Goal: Communication & Community: Answer question/provide support

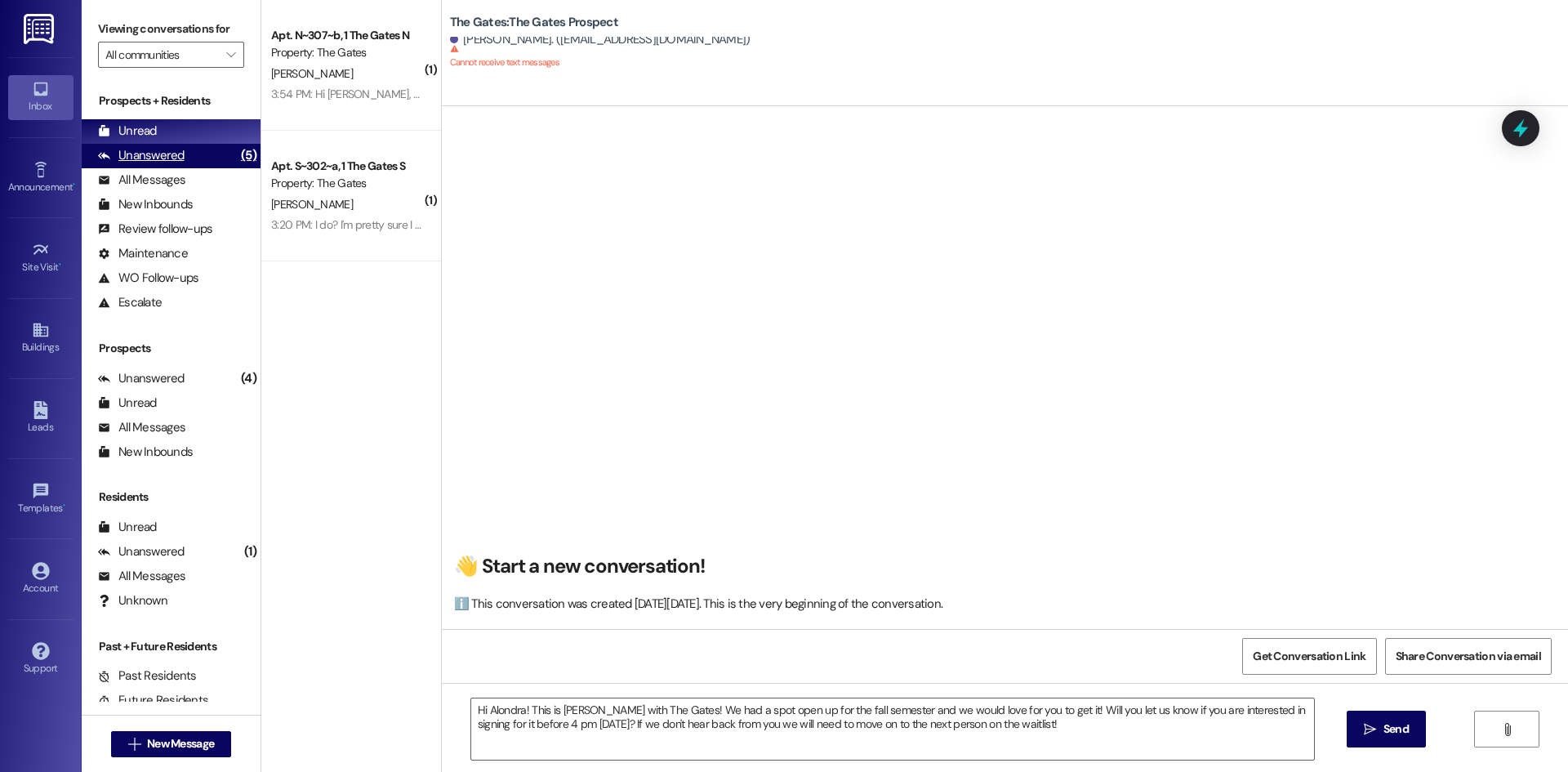
scroll to position [36, 0]
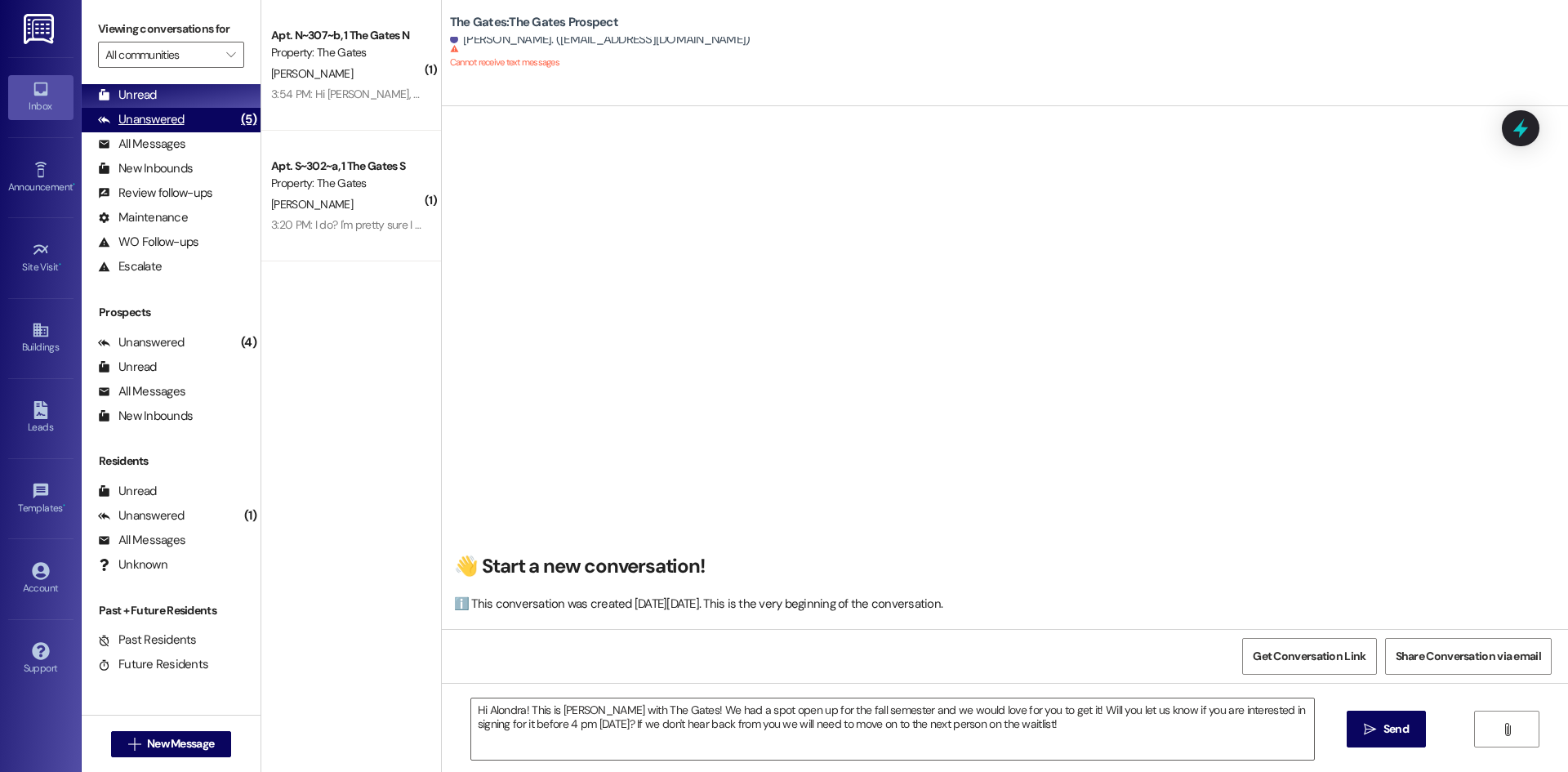
click at [148, 121] on div "Unanswered" at bounding box center [141, 120] width 86 height 17
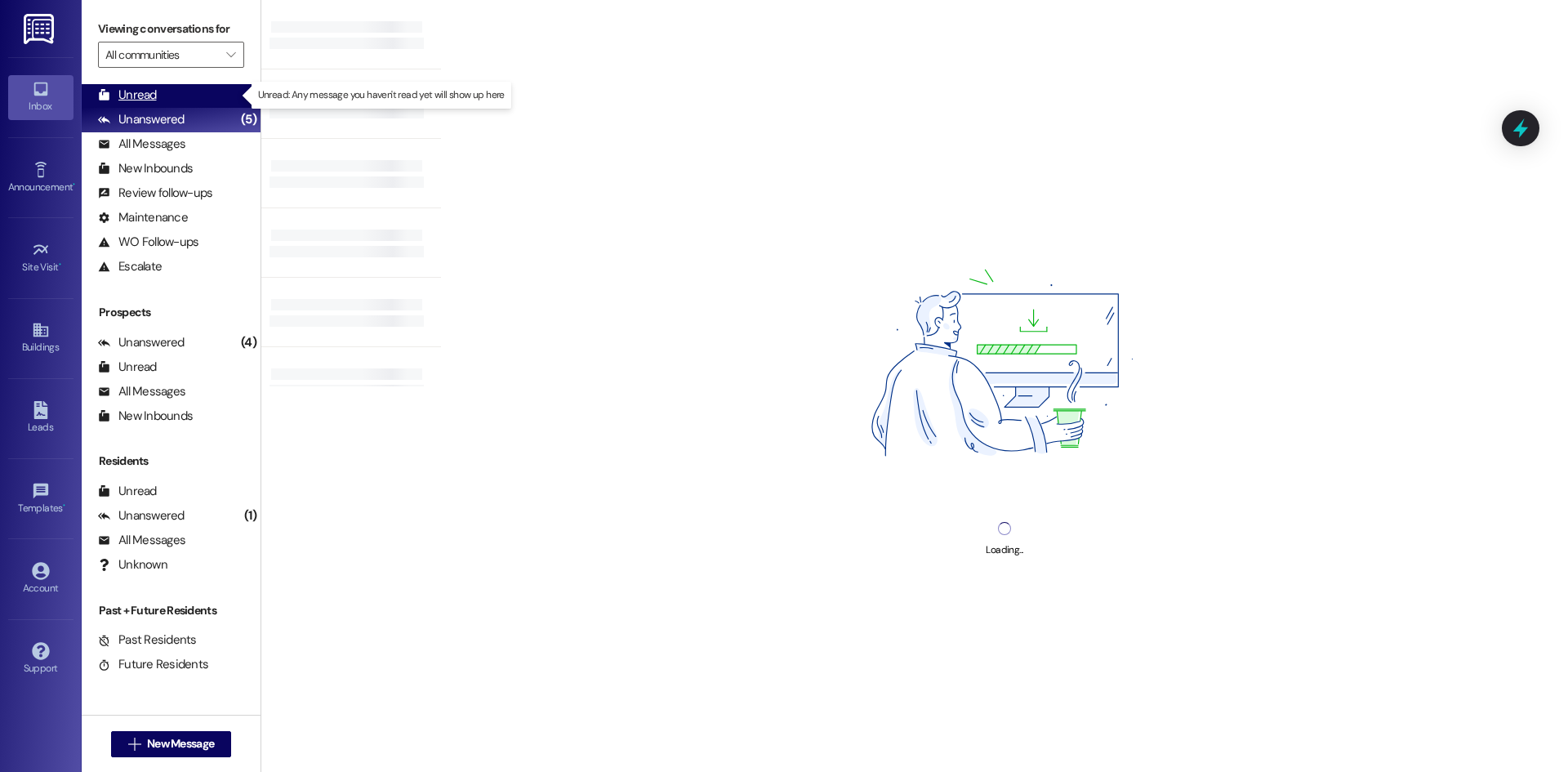
click at [143, 96] on div "Unread" at bounding box center [127, 95] width 59 height 17
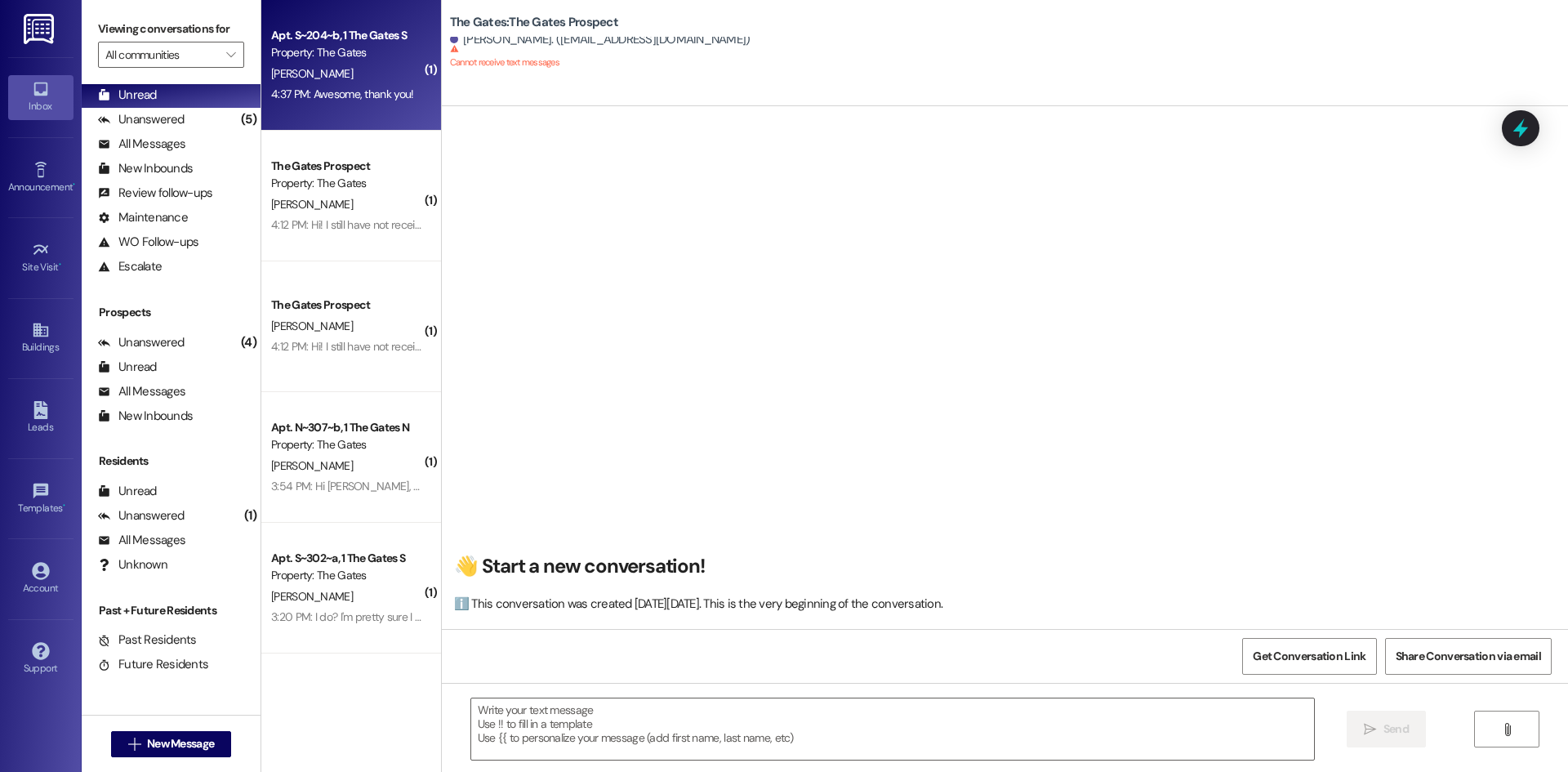
click at [329, 82] on div "[PERSON_NAME]" at bounding box center [347, 73] width 154 height 20
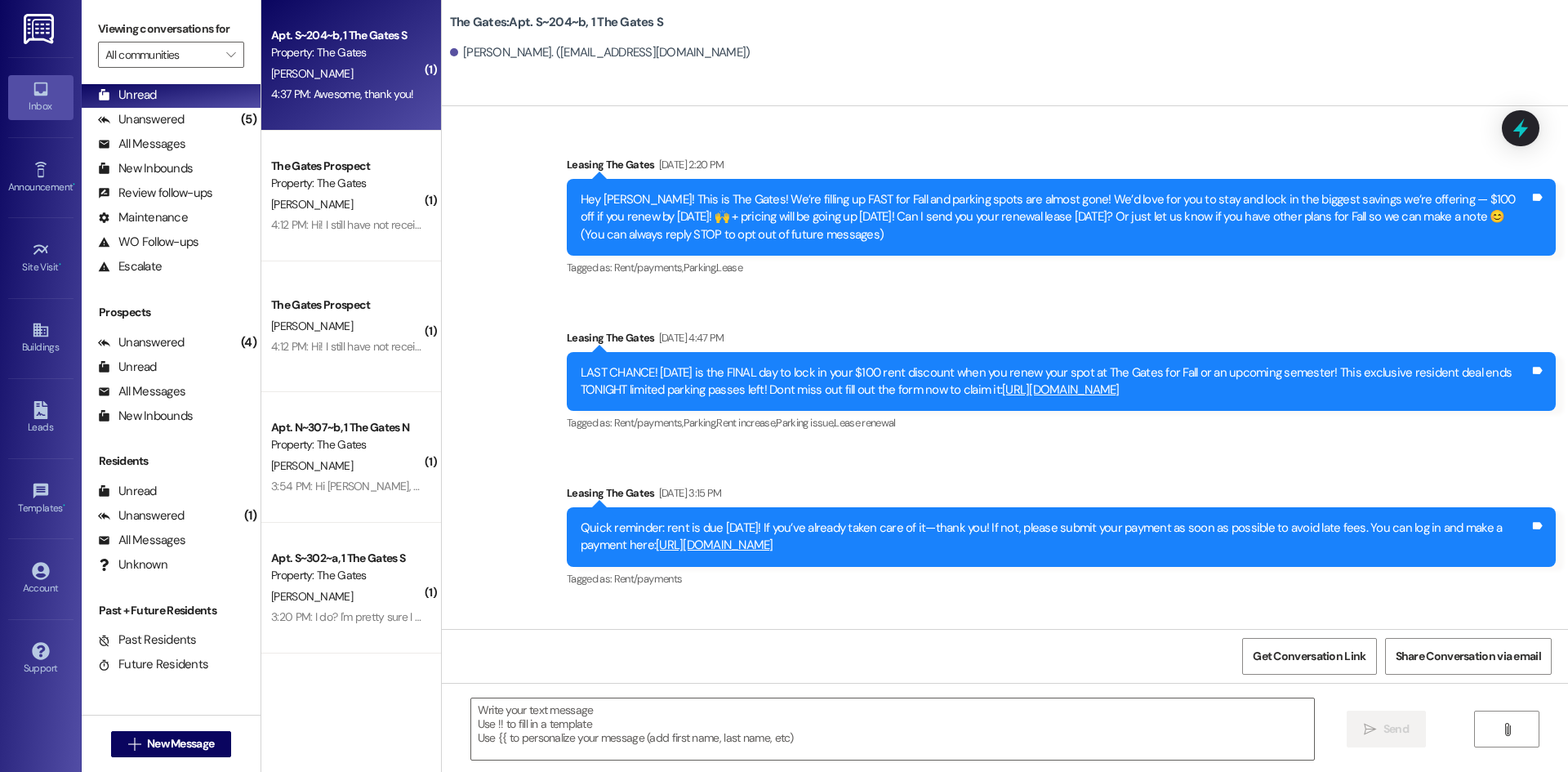
scroll to position [9099, 0]
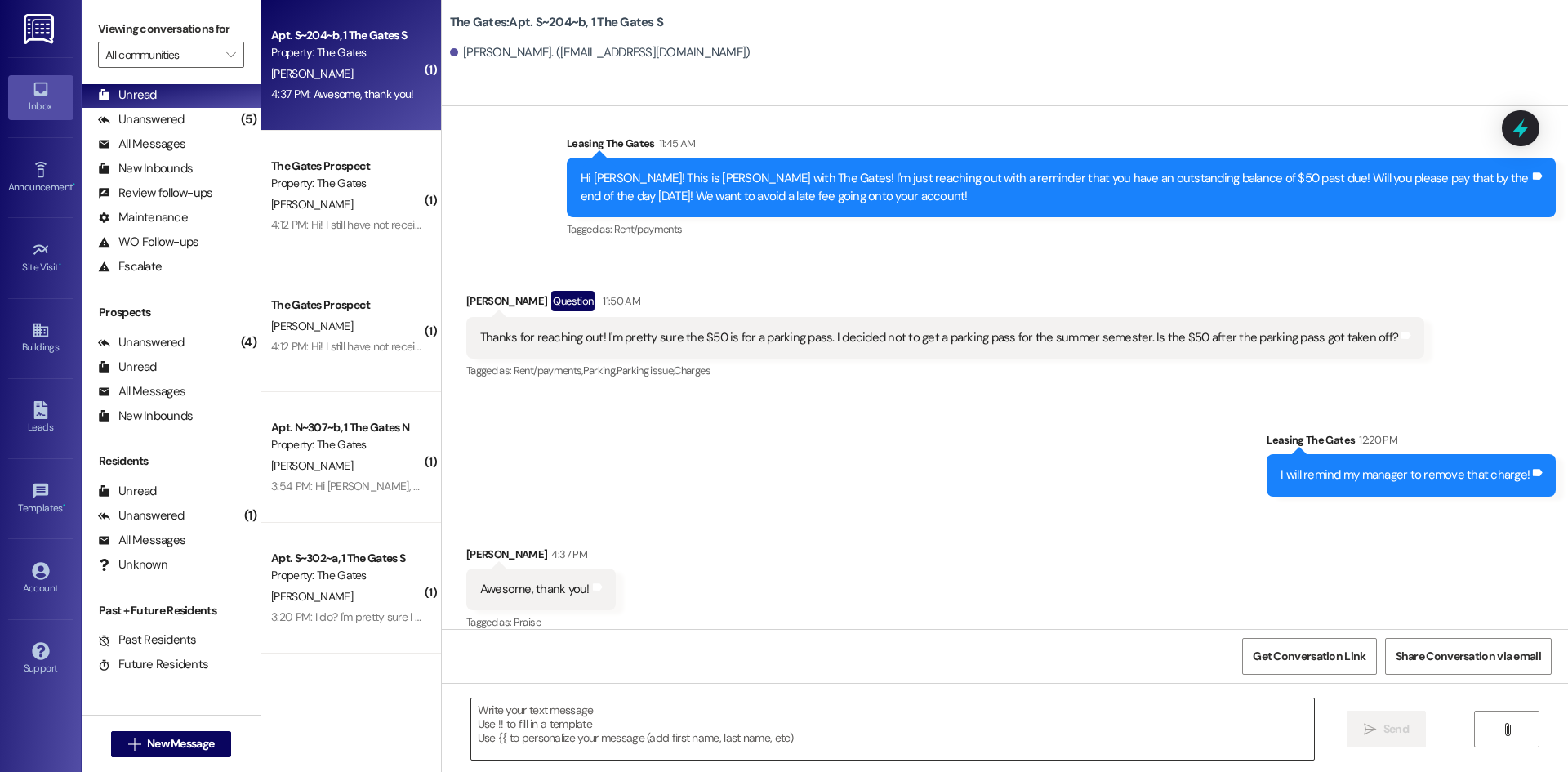
click at [526, 709] on textarea at bounding box center [892, 729] width 843 height 61
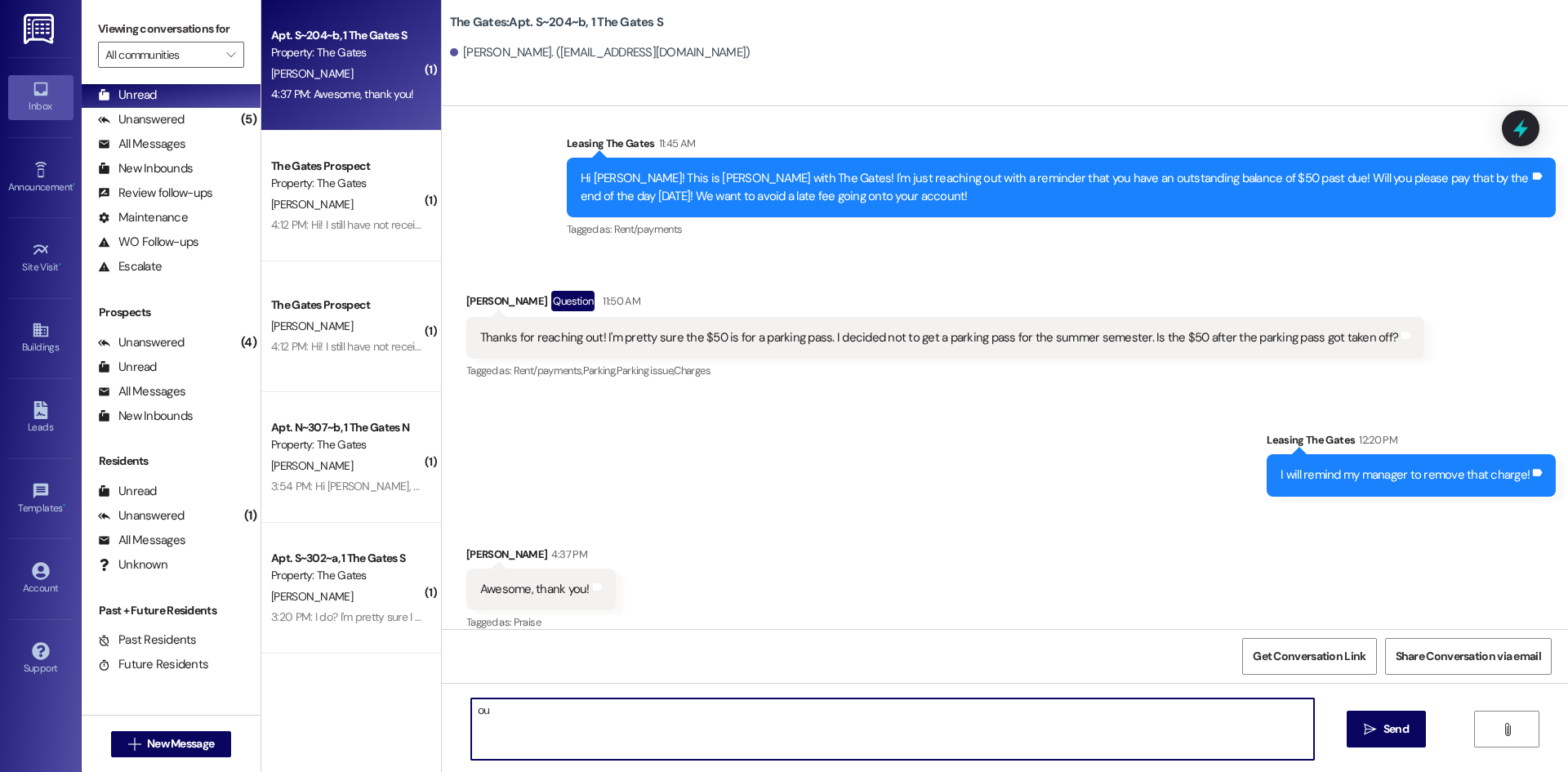
type textarea "o"
type textarea "You're welcome!"
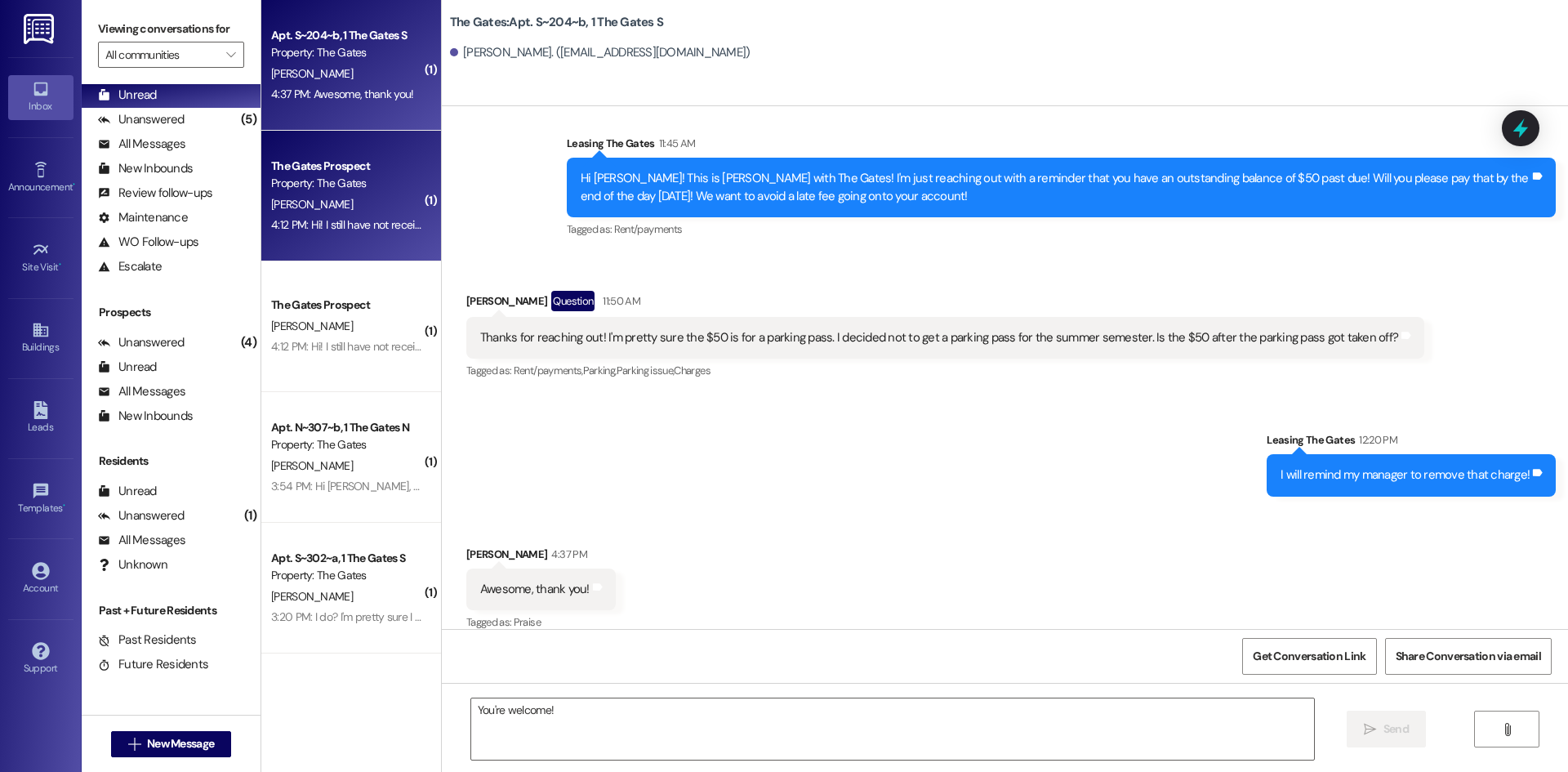
click at [335, 173] on div "The Gates Prospect" at bounding box center [346, 166] width 151 height 17
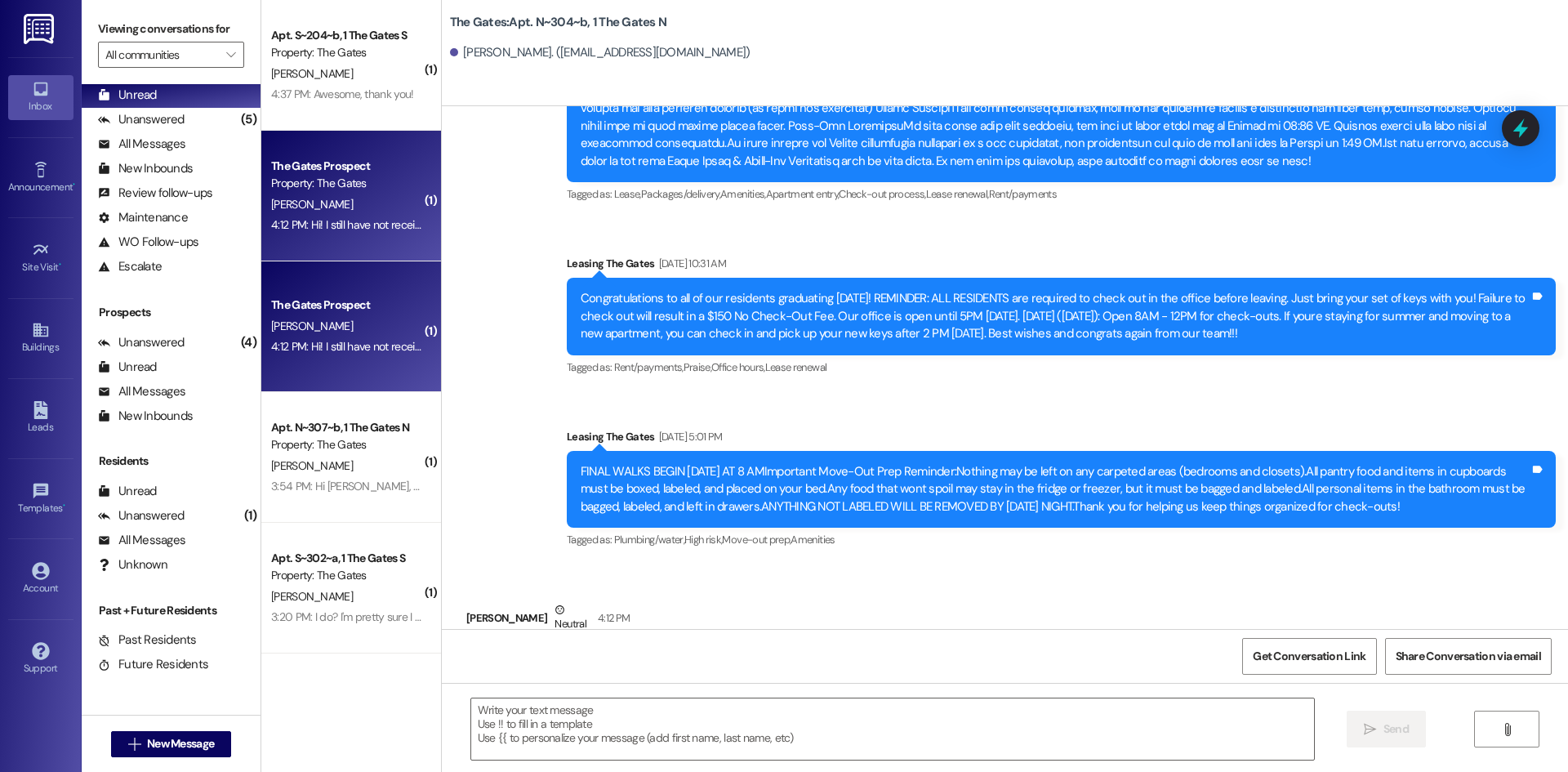
scroll to position [84482, 0]
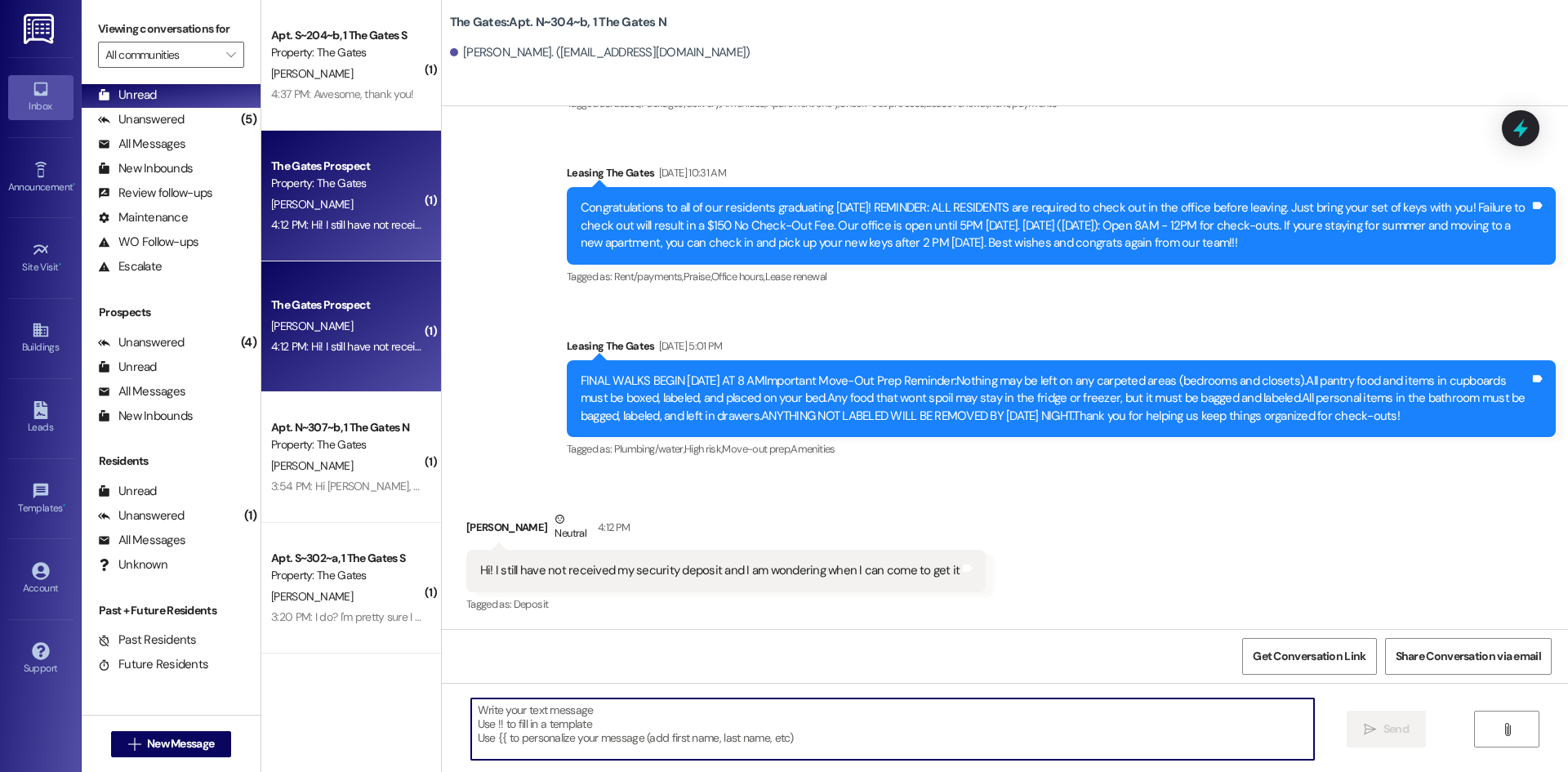
click at [549, 751] on textarea at bounding box center [892, 729] width 843 height 61
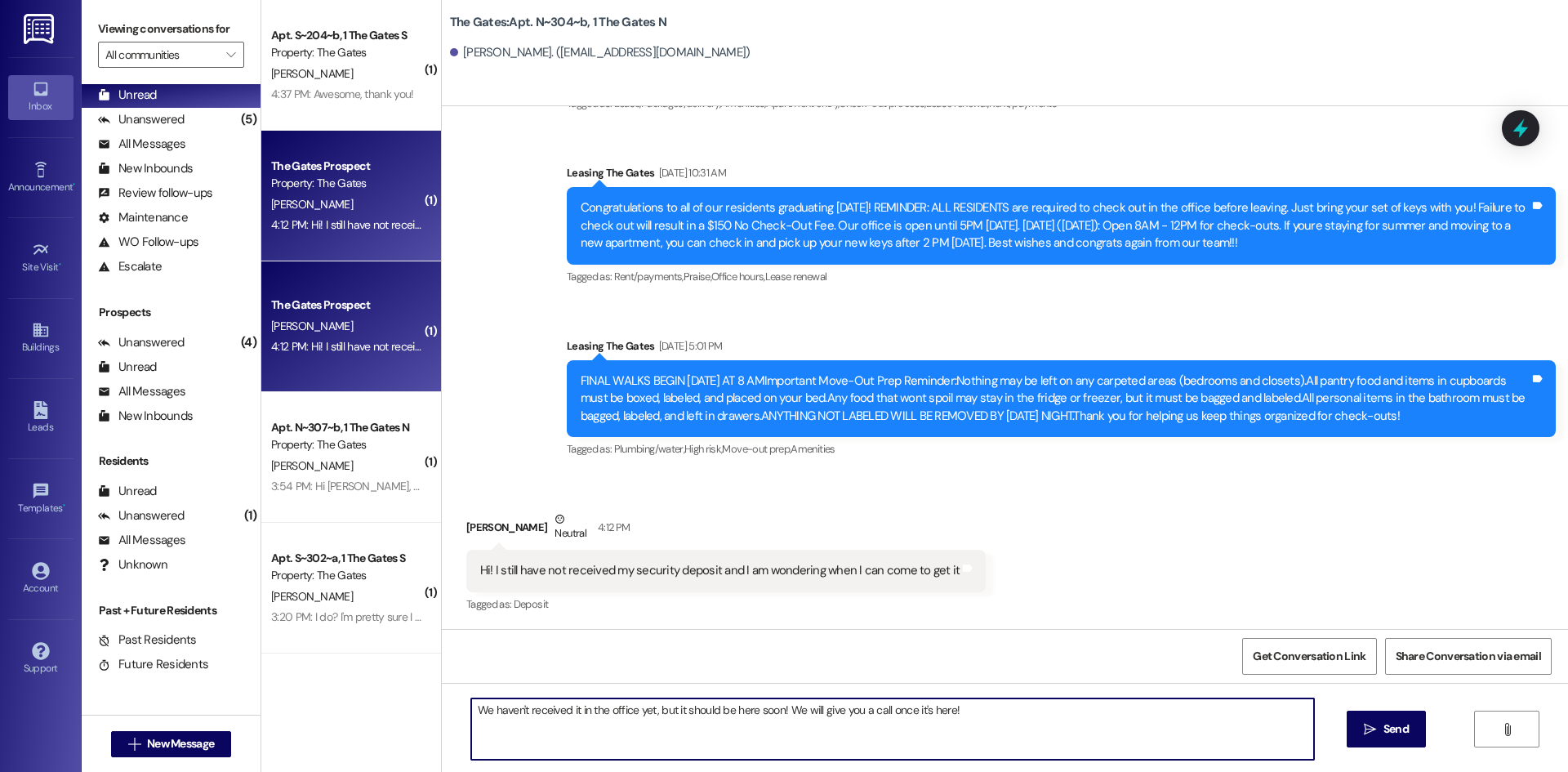
type textarea "We haven't received it in the office yet, but it should be here soon! We will g…"
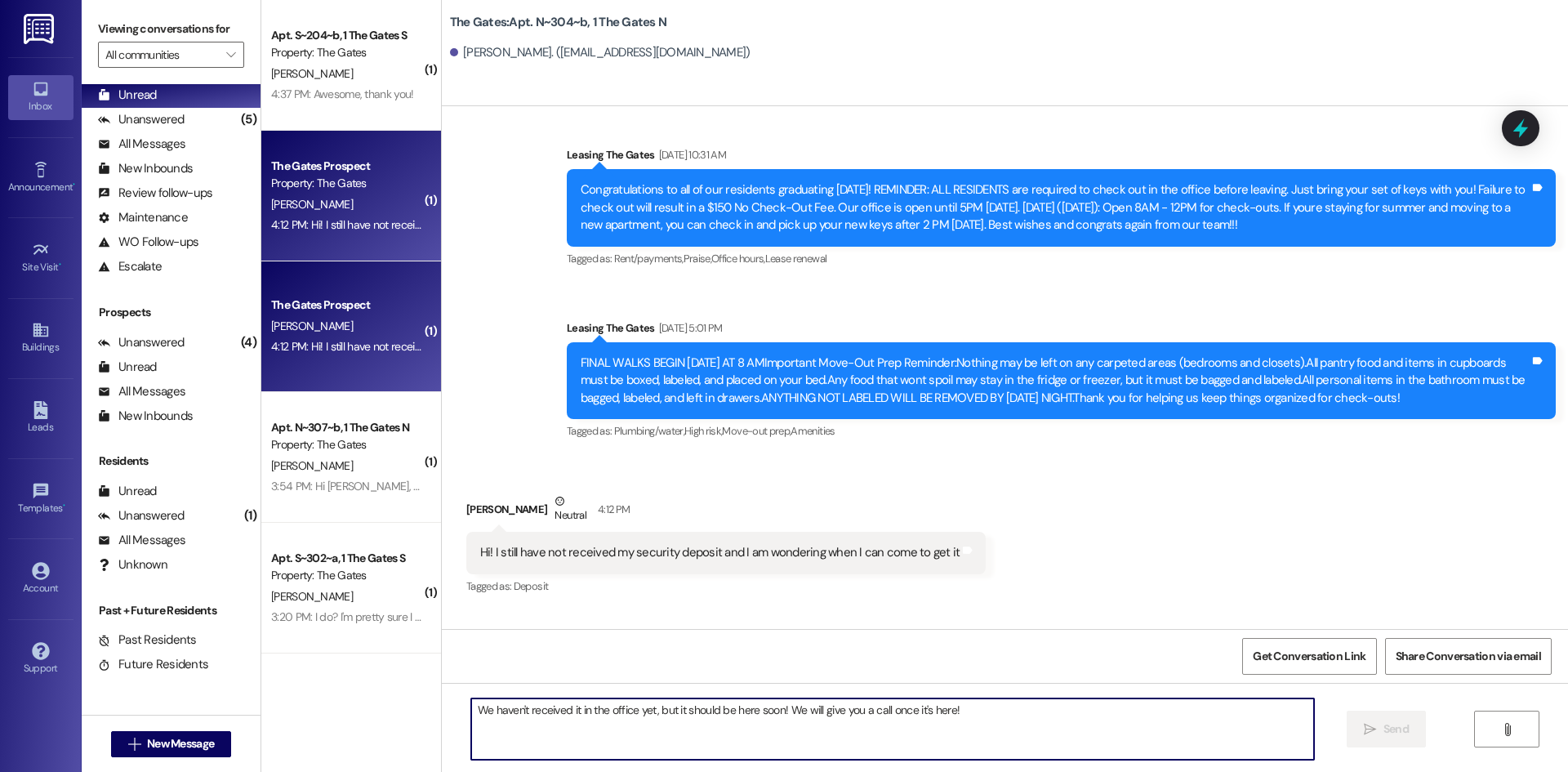
scroll to position [84481, 0]
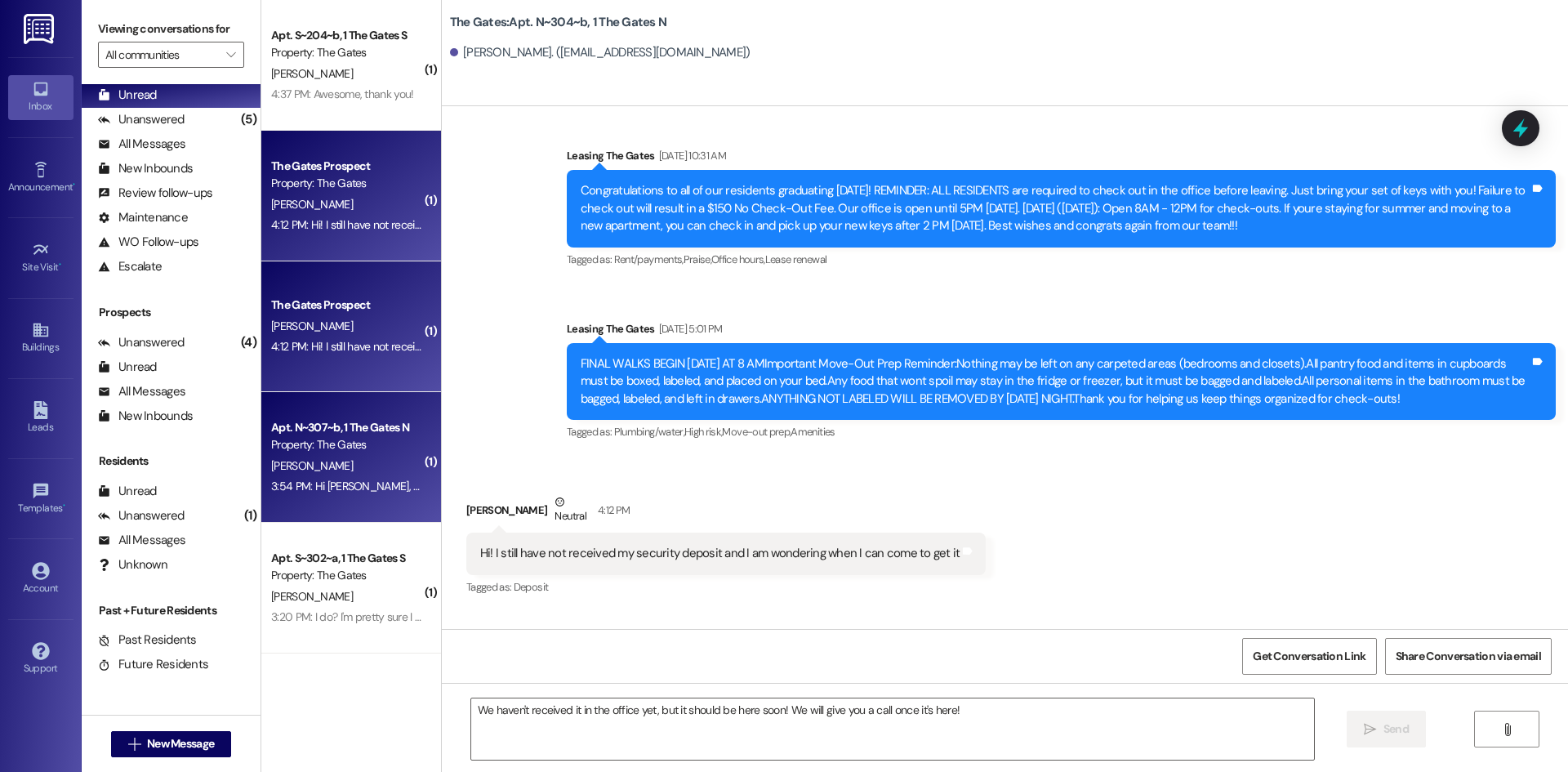
click at [368, 494] on div "3:54 PM: Hi [PERSON_NAME], thank you! 3:54 PM: Hi [PERSON_NAME], thank you!" at bounding box center [347, 486] width 154 height 20
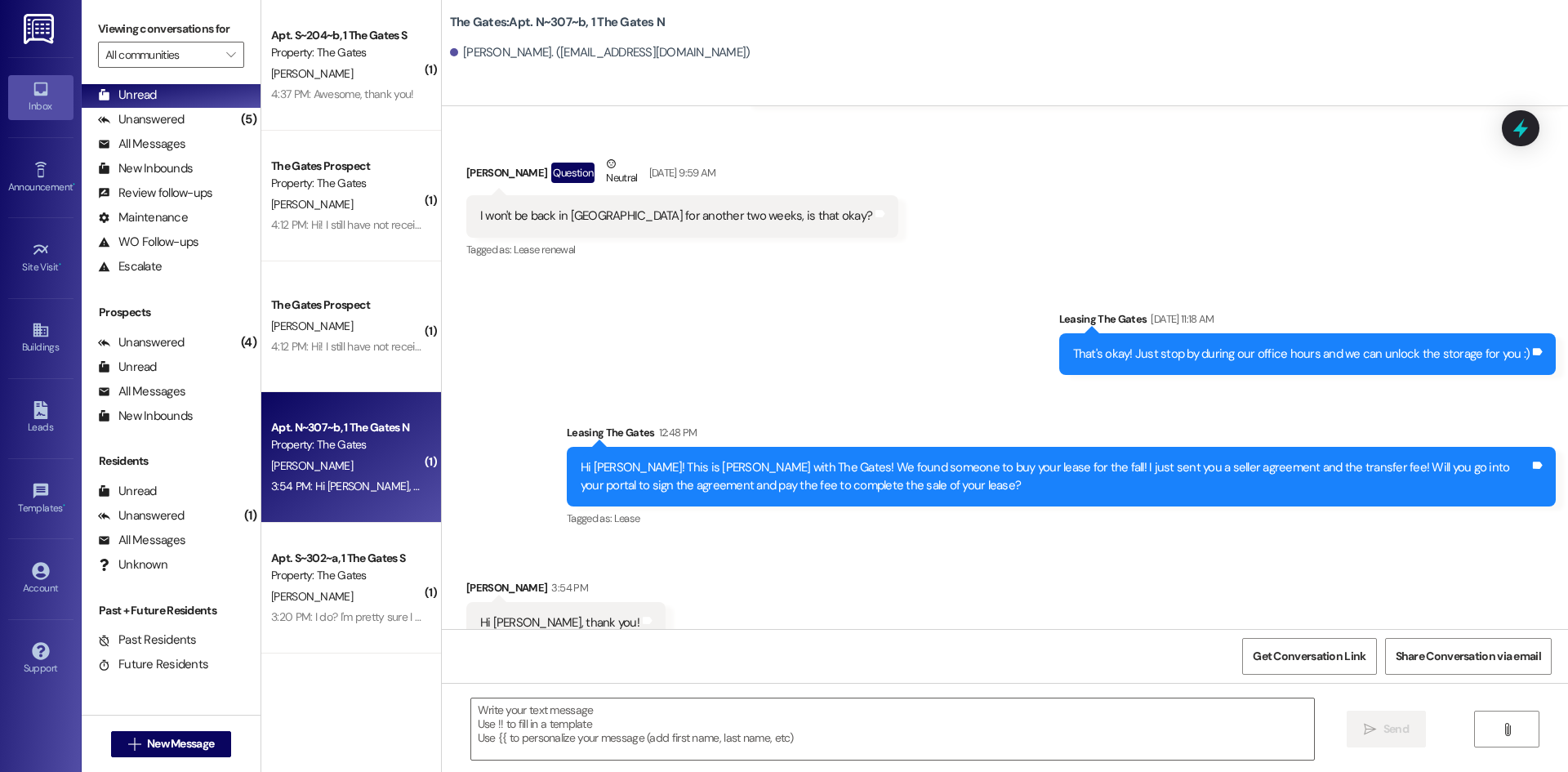
scroll to position [35890, 0]
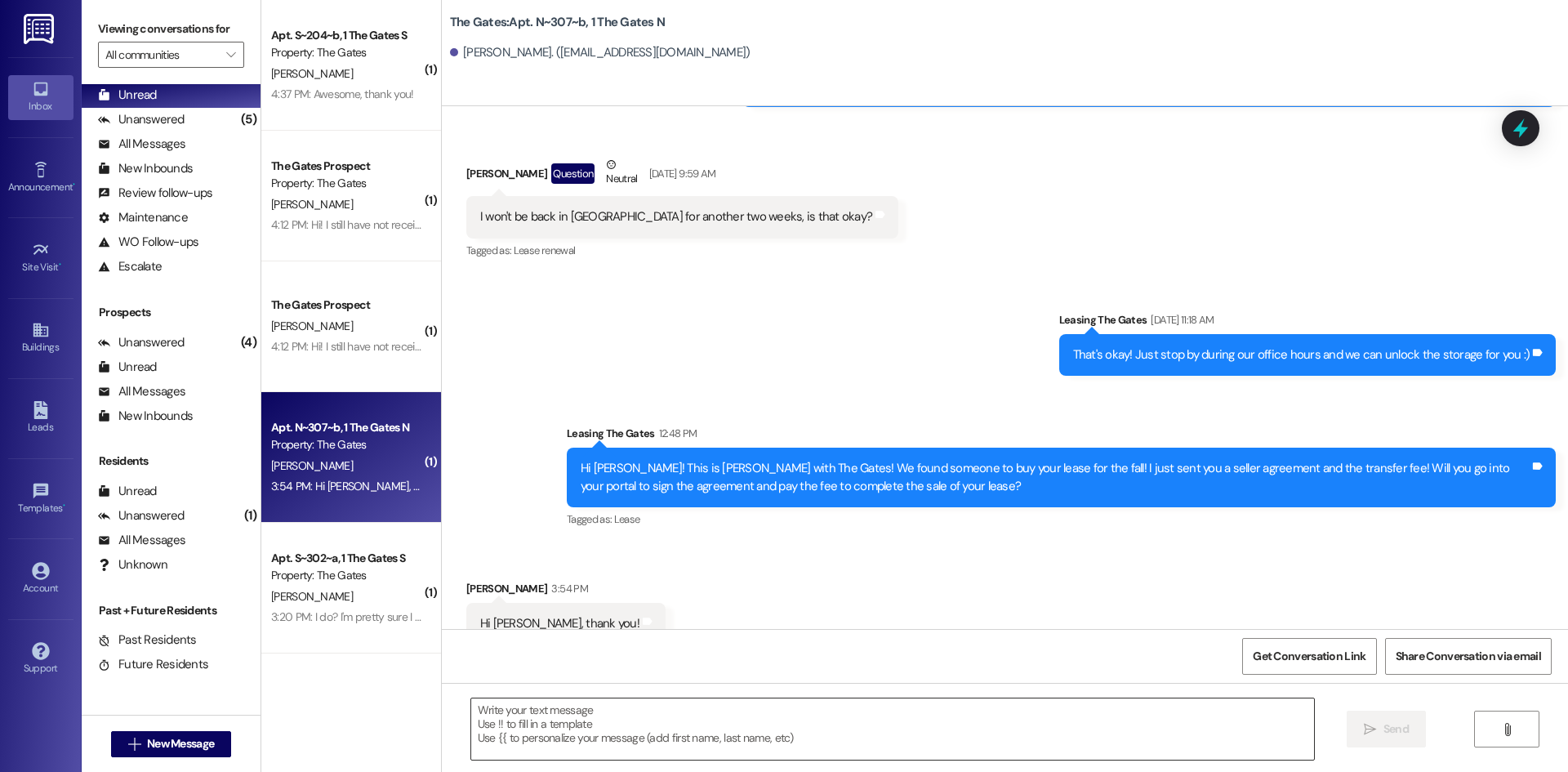
click at [497, 718] on textarea at bounding box center [892, 729] width 843 height 61
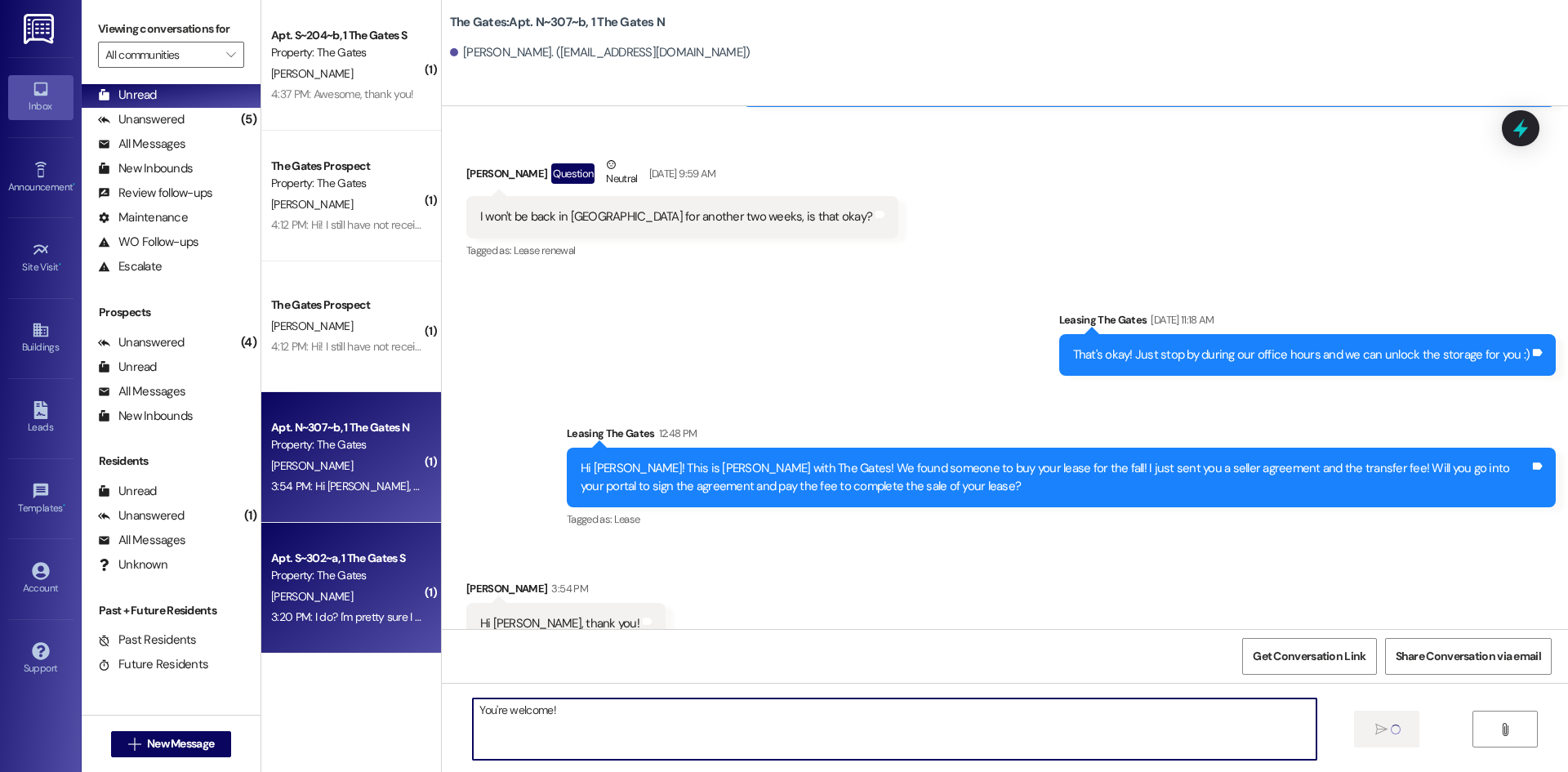
type textarea "You're welcome!"
click at [368, 582] on div "Property: The Gates" at bounding box center [346, 575] width 151 height 17
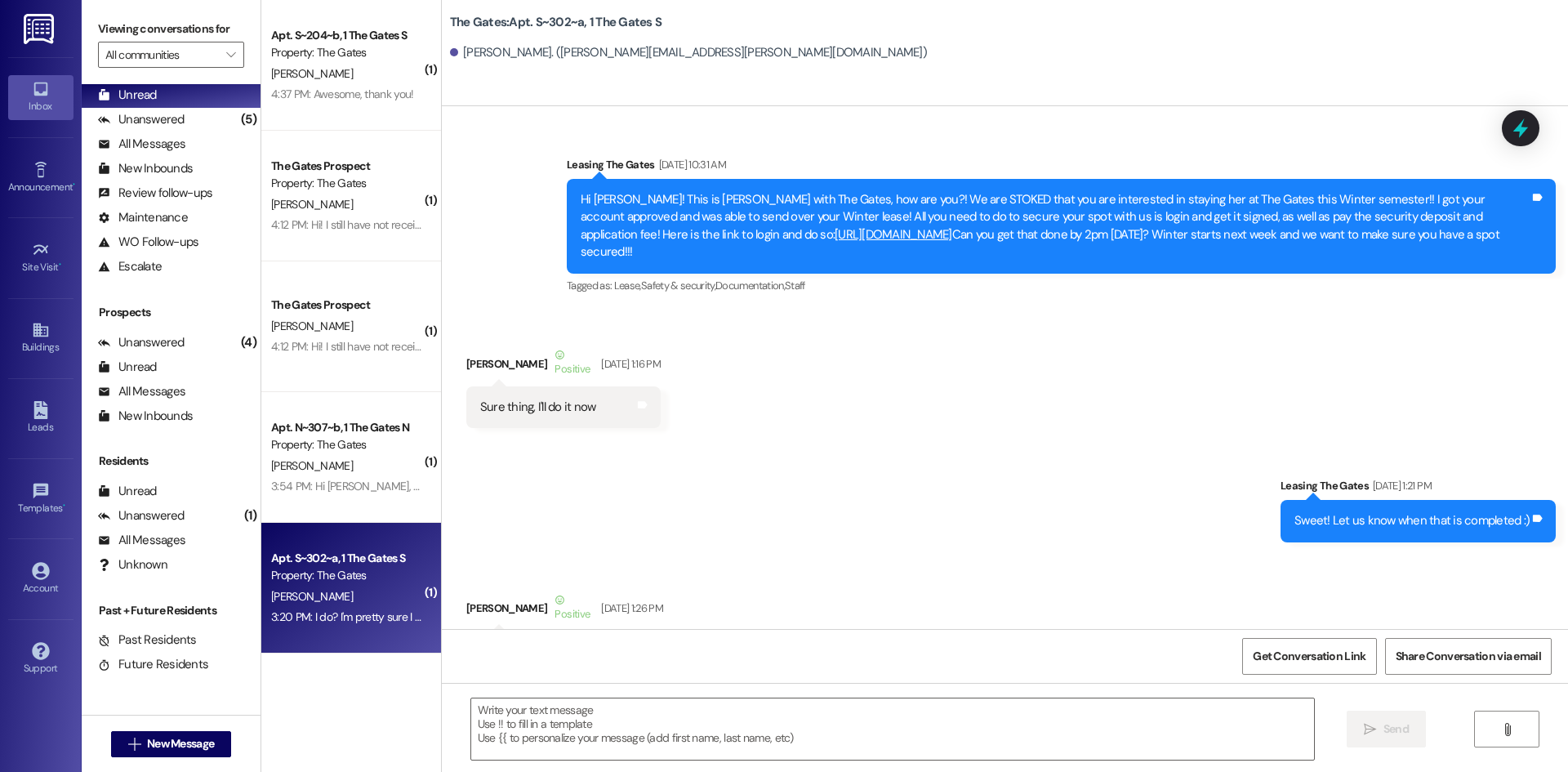
scroll to position [52709, 0]
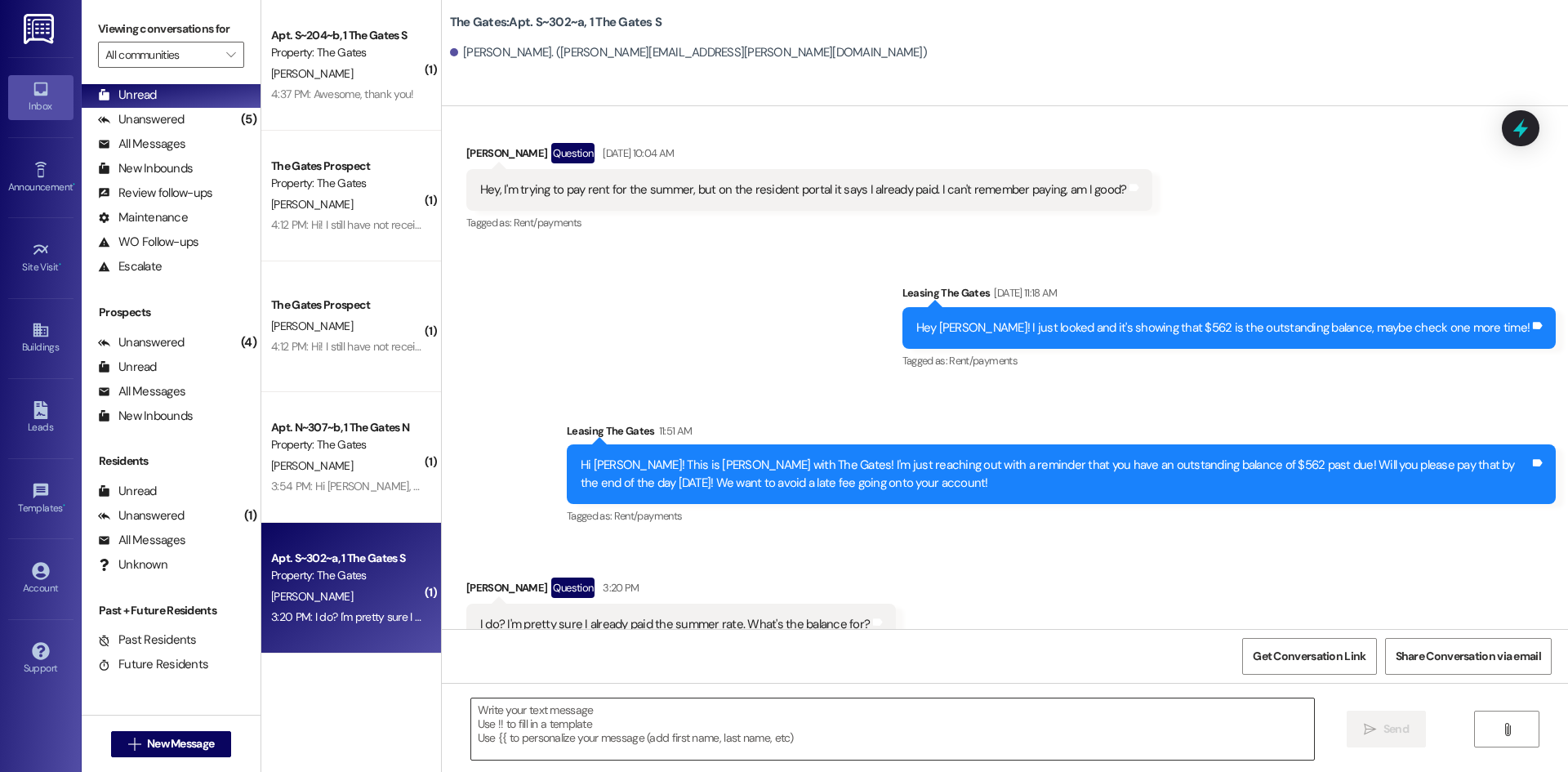
click at [645, 735] on textarea at bounding box center [892, 729] width 843 height 61
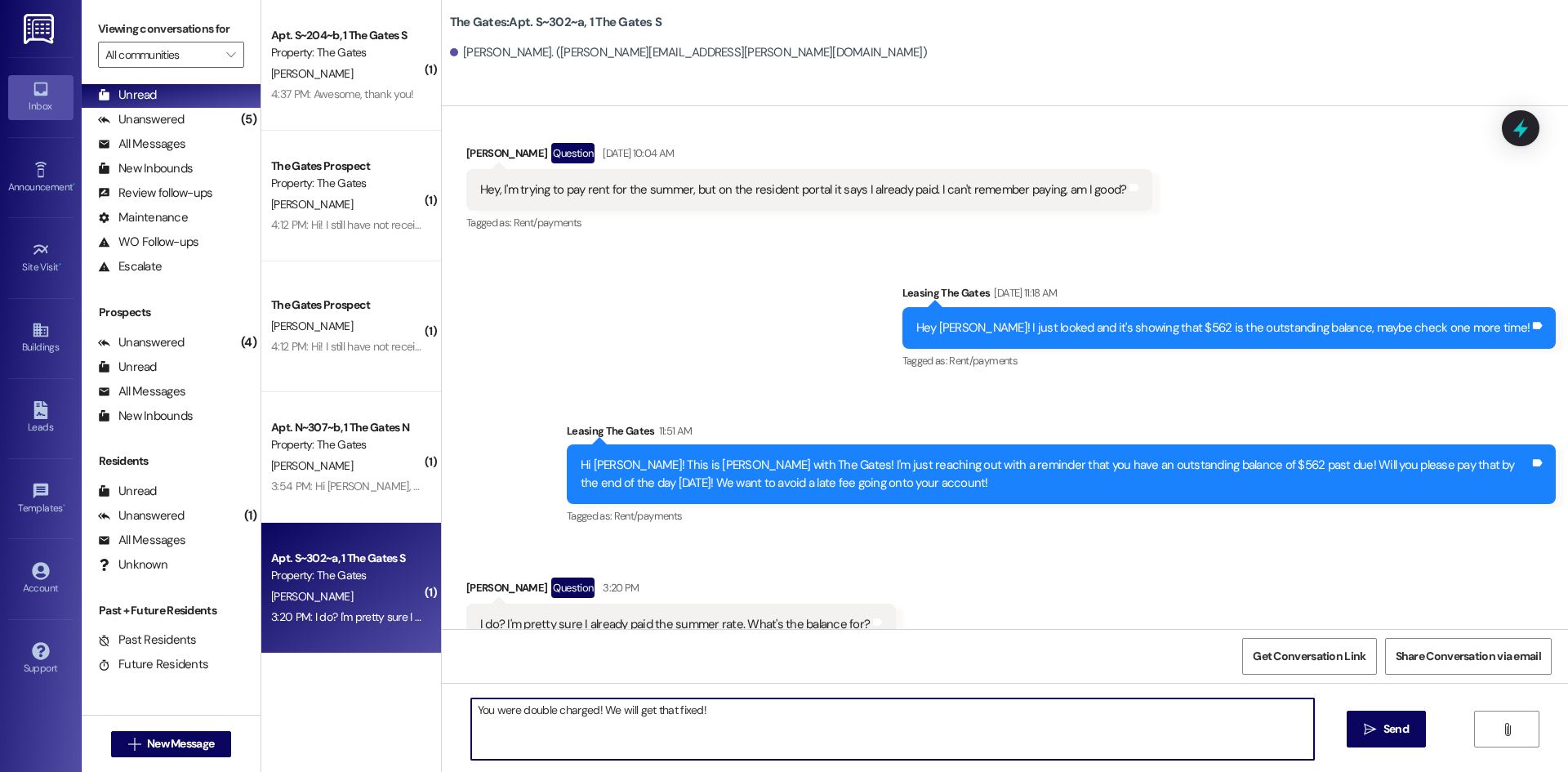
type textarea "You were double charged! We will get that fixed!"
click at [142, 114] on div "Unanswered" at bounding box center [141, 120] width 86 height 17
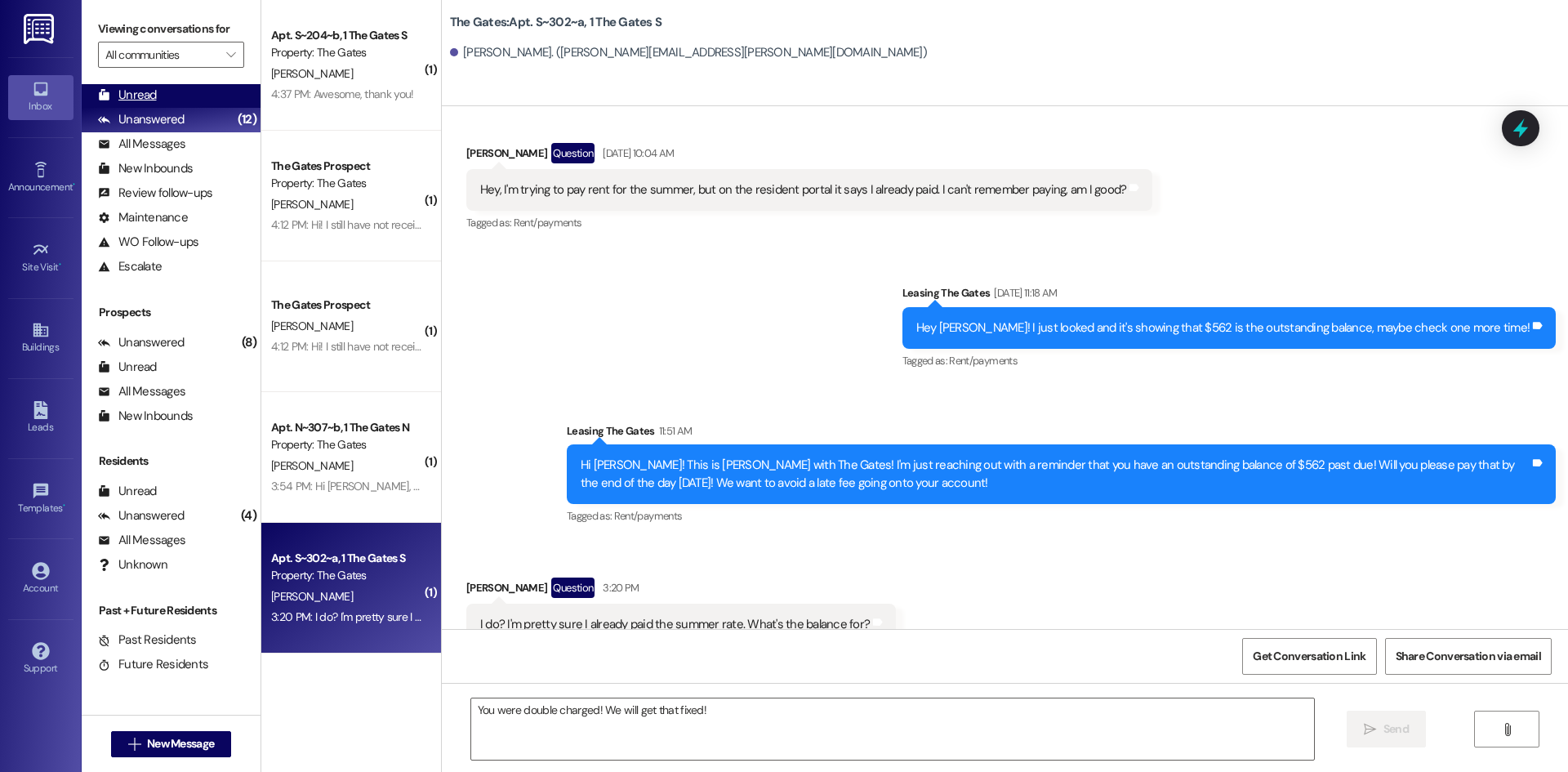
click at [143, 97] on div "Unread" at bounding box center [127, 95] width 59 height 17
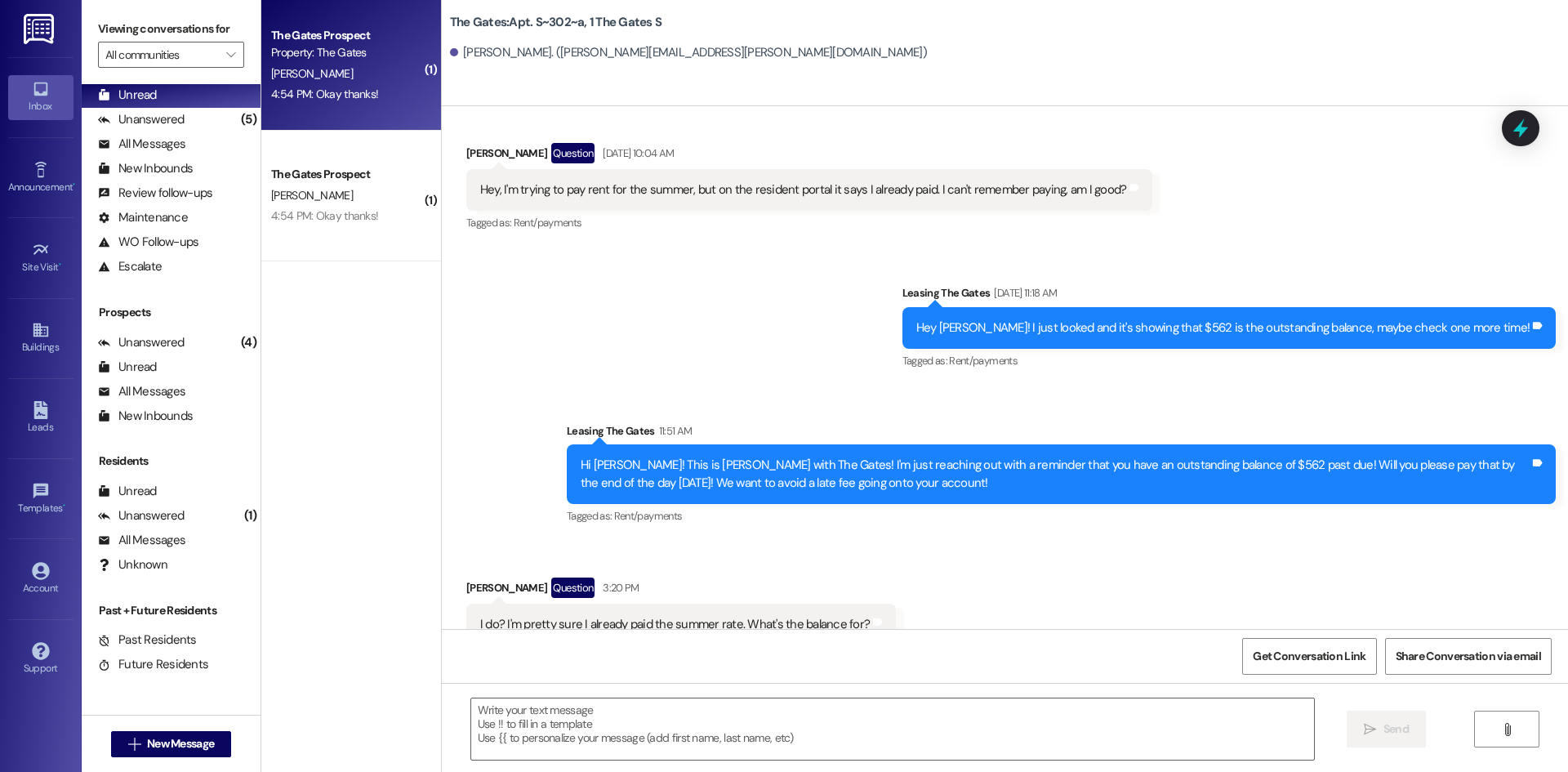
click at [343, 75] on span "[PERSON_NAME]" at bounding box center [312, 73] width 82 height 14
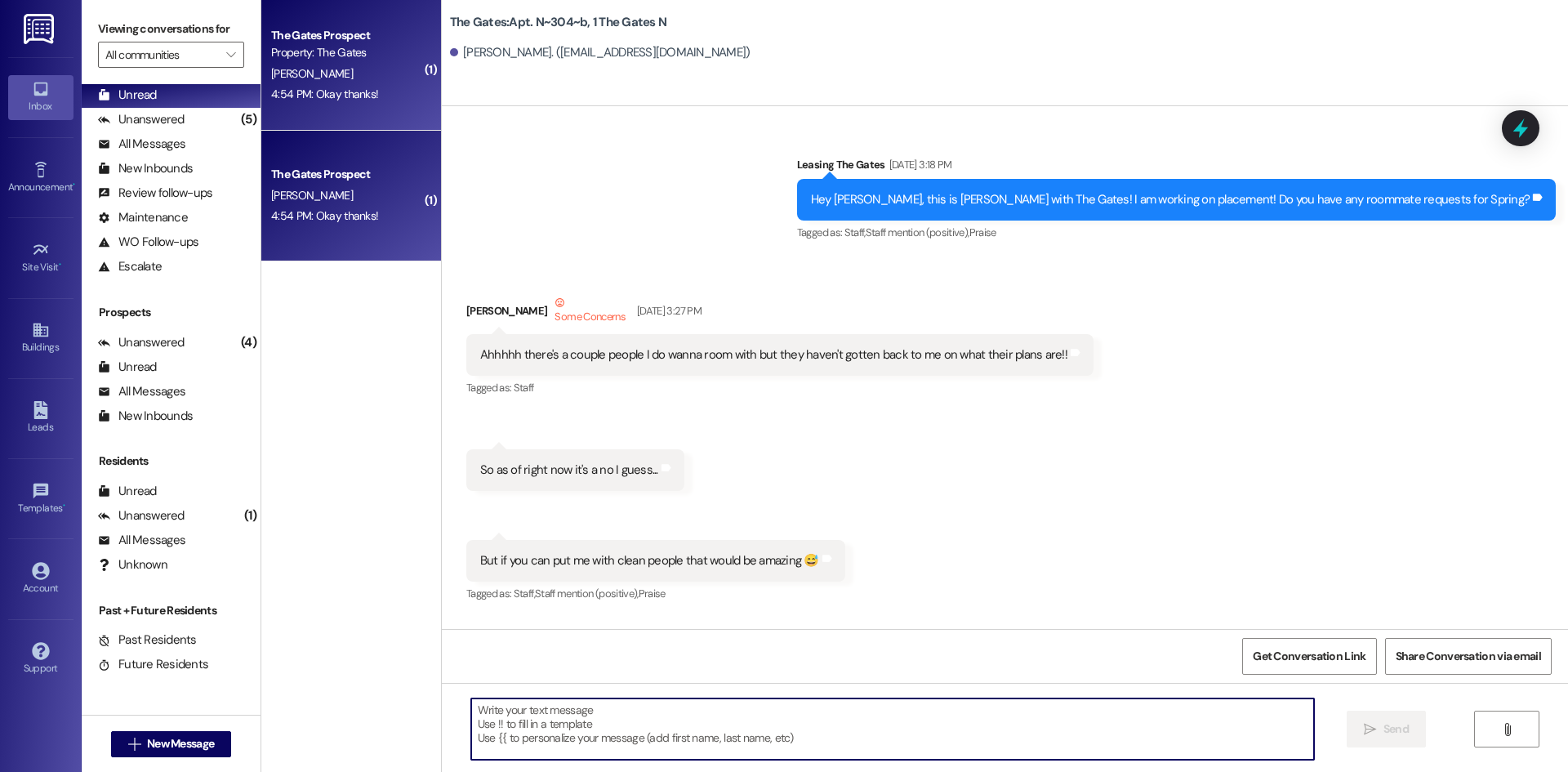
scroll to position [84734, 0]
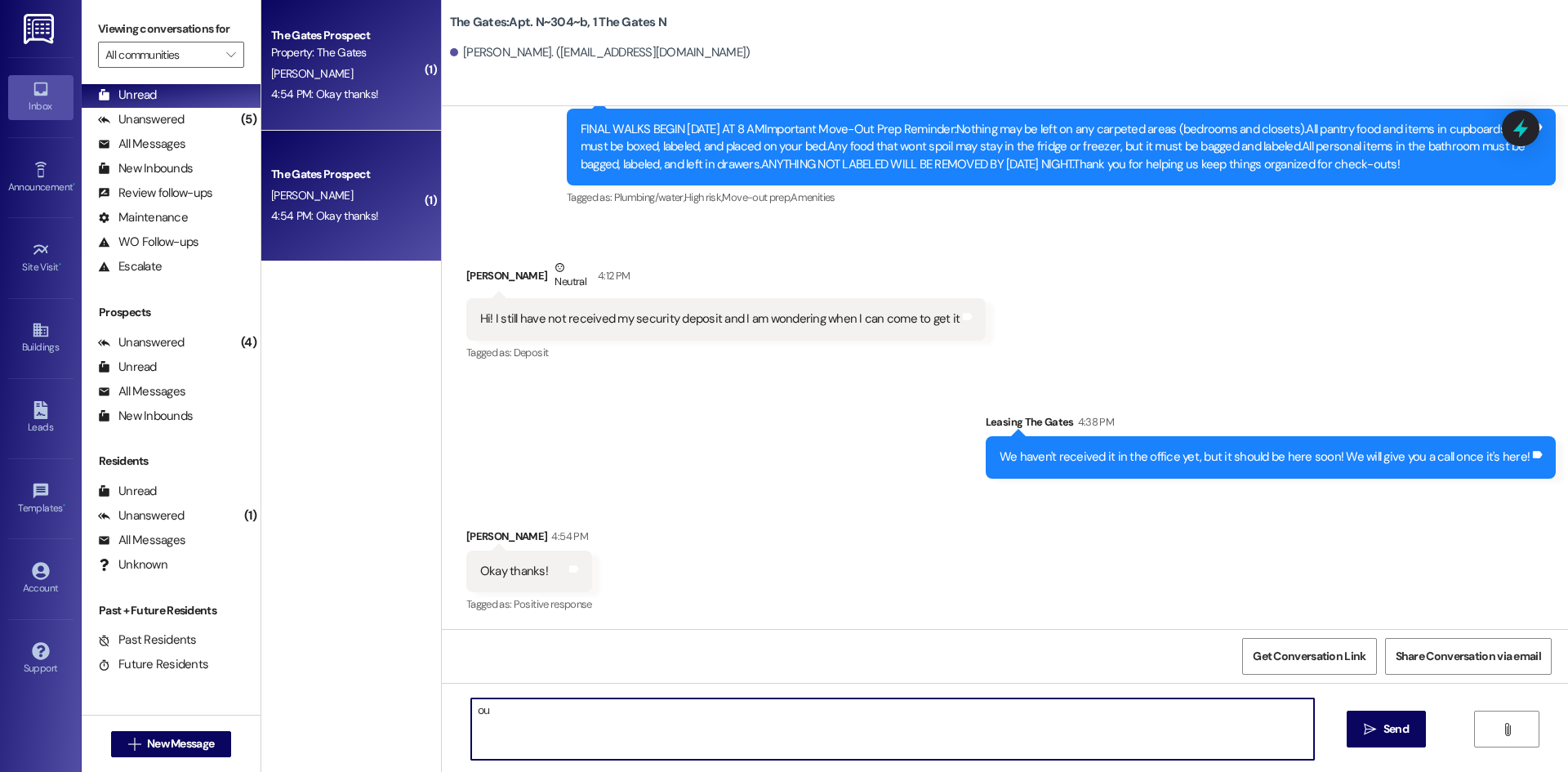
type textarea "o"
type textarea "You're welcome!"
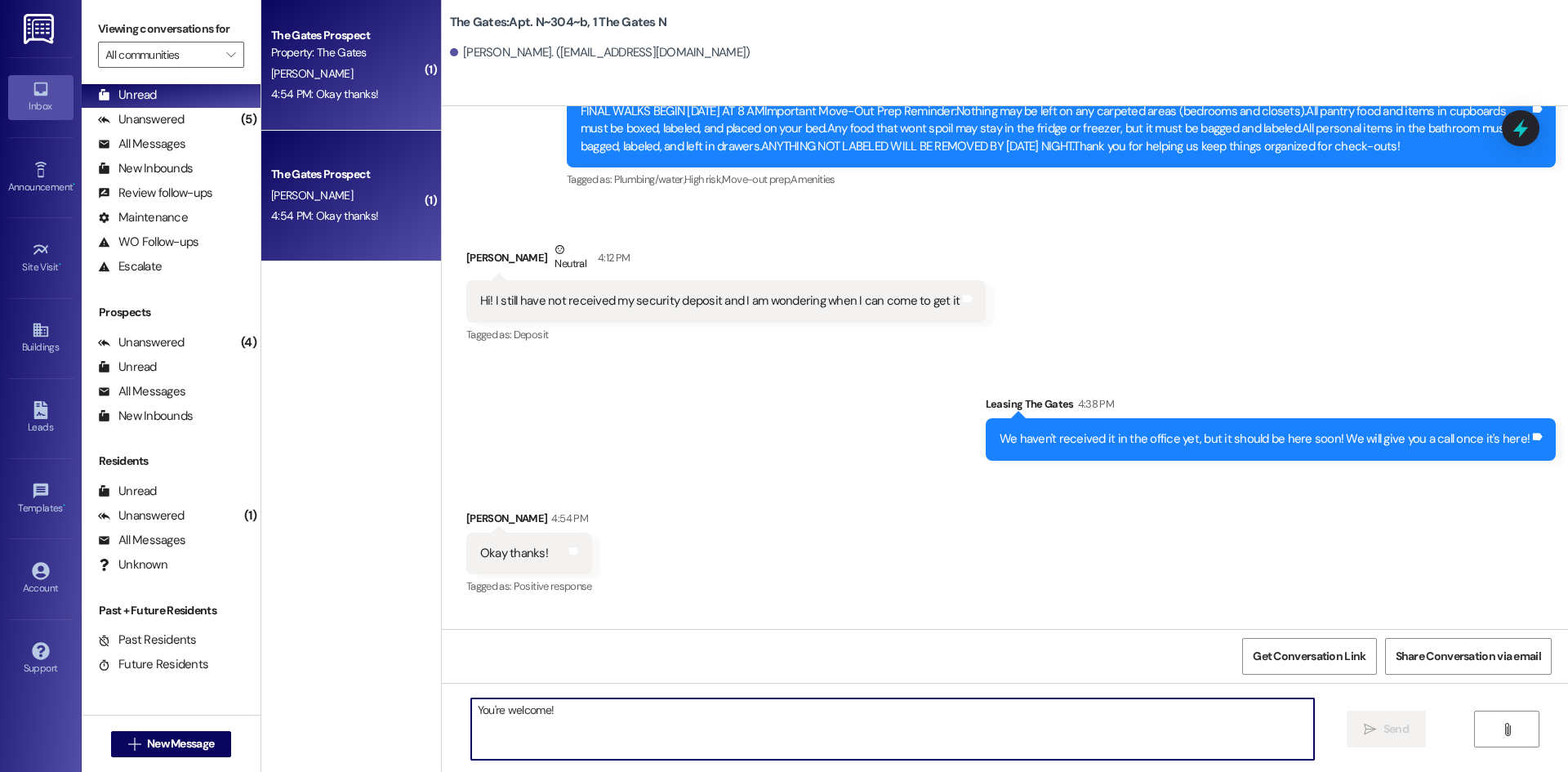
scroll to position [84733, 0]
